Goal: Transaction & Acquisition: Purchase product/service

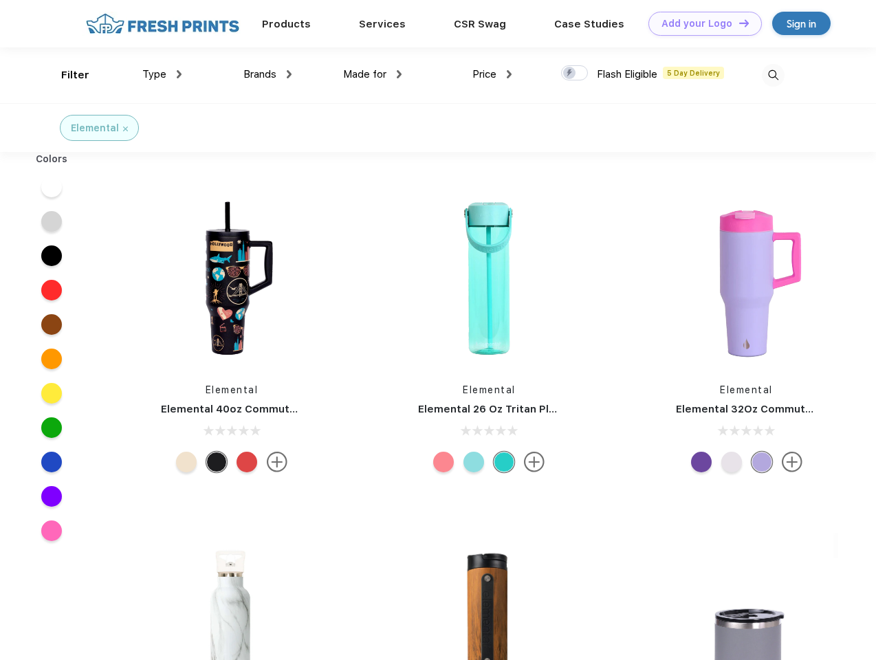
click at [700, 23] on link "Add your Logo Design Tool" at bounding box center [705, 24] width 113 height 24
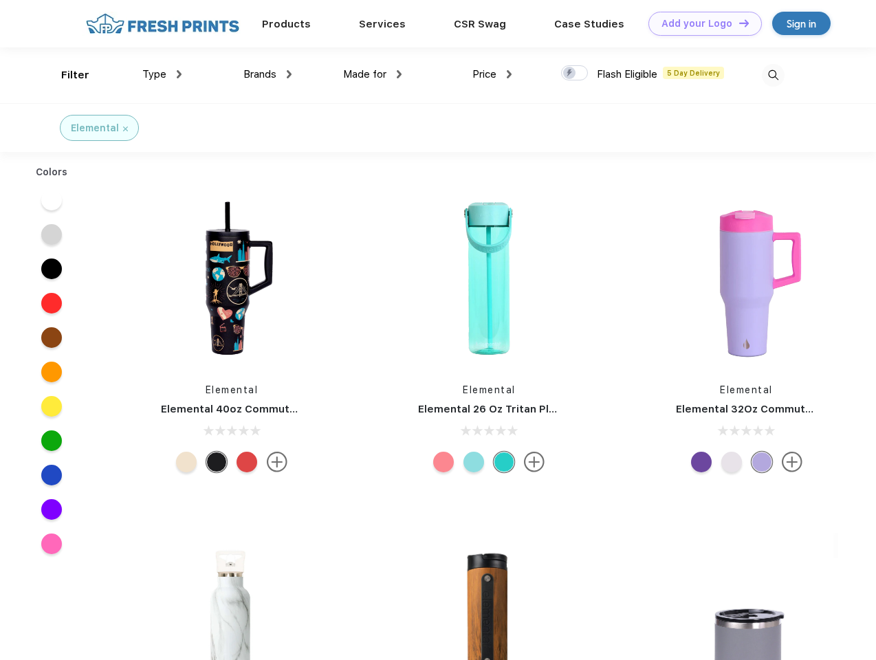
click at [0, 0] on div "Design Tool" at bounding box center [0, 0] width 0 height 0
click at [738, 23] on link "Add your Logo Design Tool" at bounding box center [705, 24] width 113 height 24
click at [66, 75] on div "Filter" at bounding box center [75, 75] width 28 height 16
click at [162, 74] on span "Type" at bounding box center [154, 74] width 24 height 12
click at [268, 74] on span "Brands" at bounding box center [260, 74] width 33 height 12
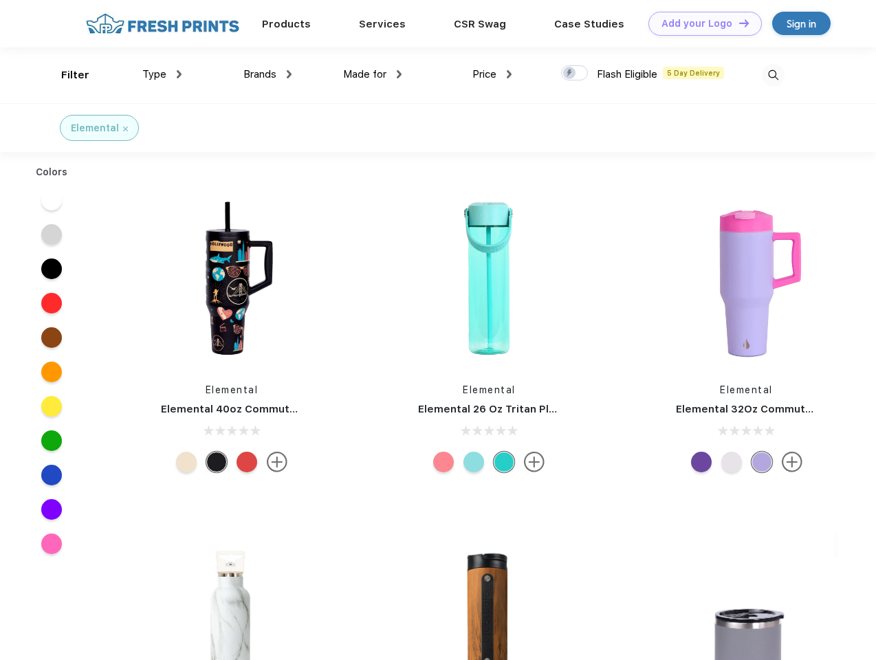
click at [373, 74] on span "Made for" at bounding box center [364, 74] width 43 height 12
click at [493, 74] on span "Price" at bounding box center [485, 74] width 24 height 12
click at [575, 74] on div at bounding box center [574, 72] width 27 height 15
click at [570, 74] on input "checkbox" at bounding box center [565, 69] width 9 height 9
click at [773, 75] on img at bounding box center [773, 75] width 23 height 23
